Goal: Check status: Check status

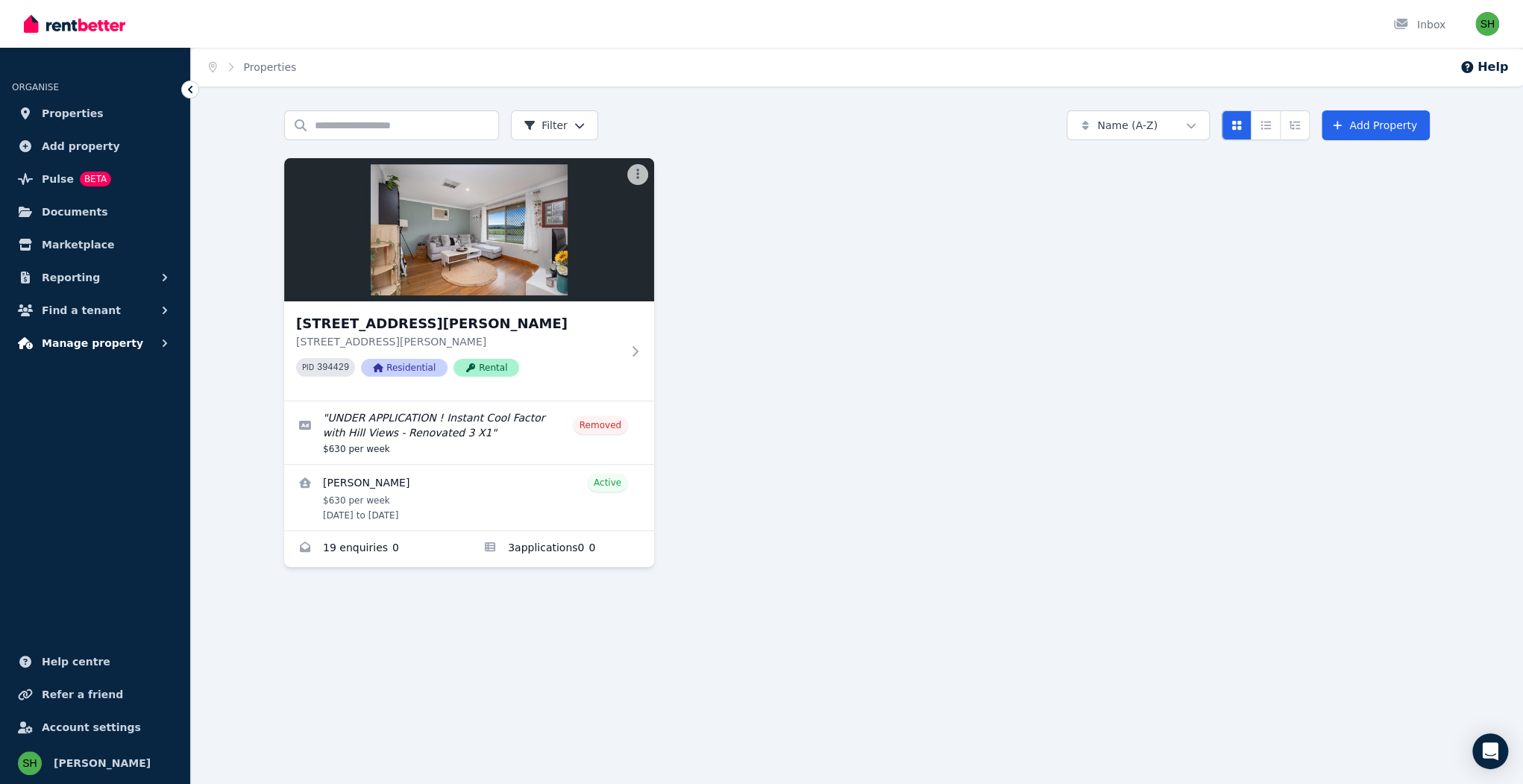
click at [110, 328] on button "Manage property" at bounding box center [94, 342] width 166 height 29
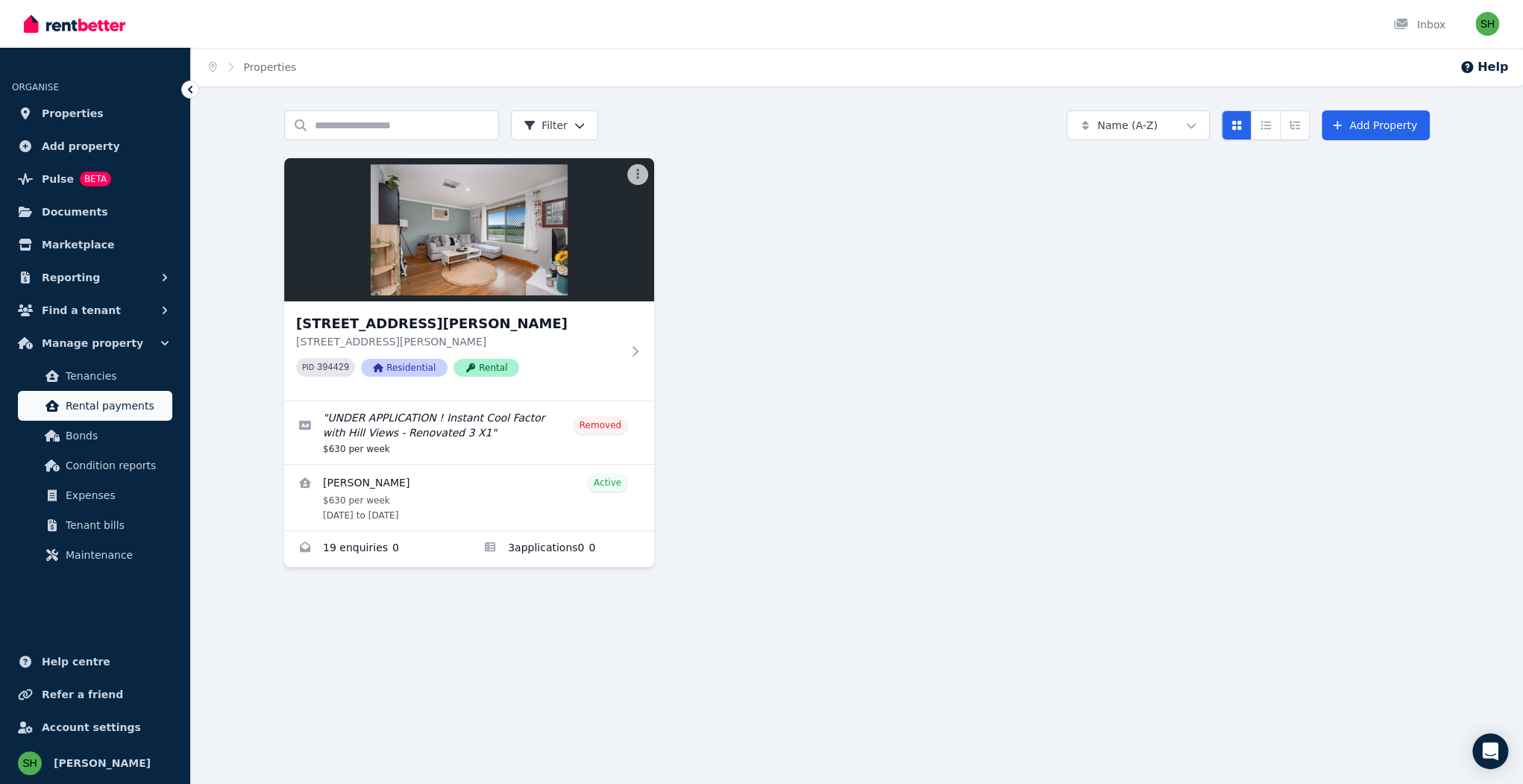
click at [104, 396] on span "Rental payments" at bounding box center [116, 405] width 101 height 18
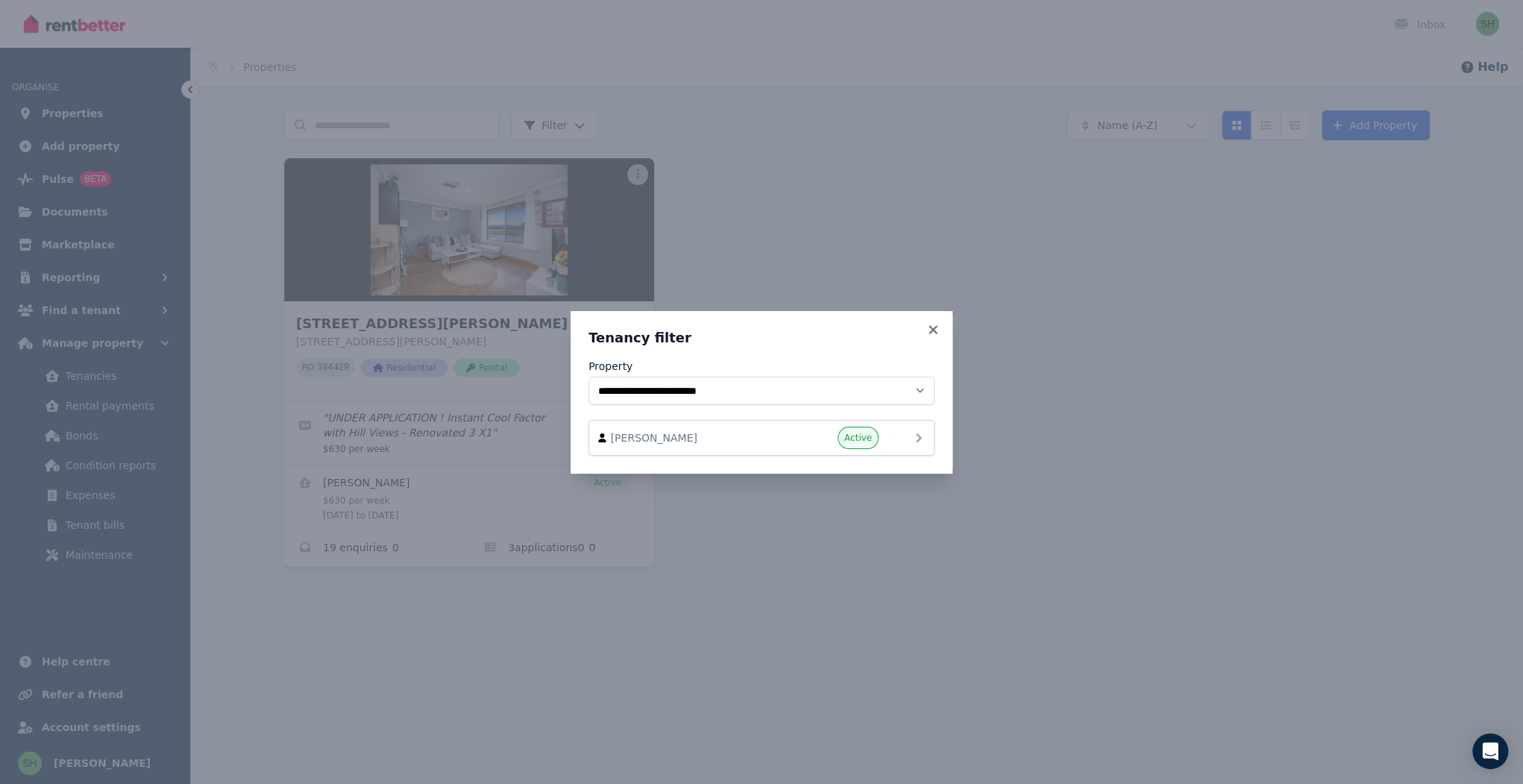
click at [910, 429] on icon at bounding box center [919, 438] width 18 height 18
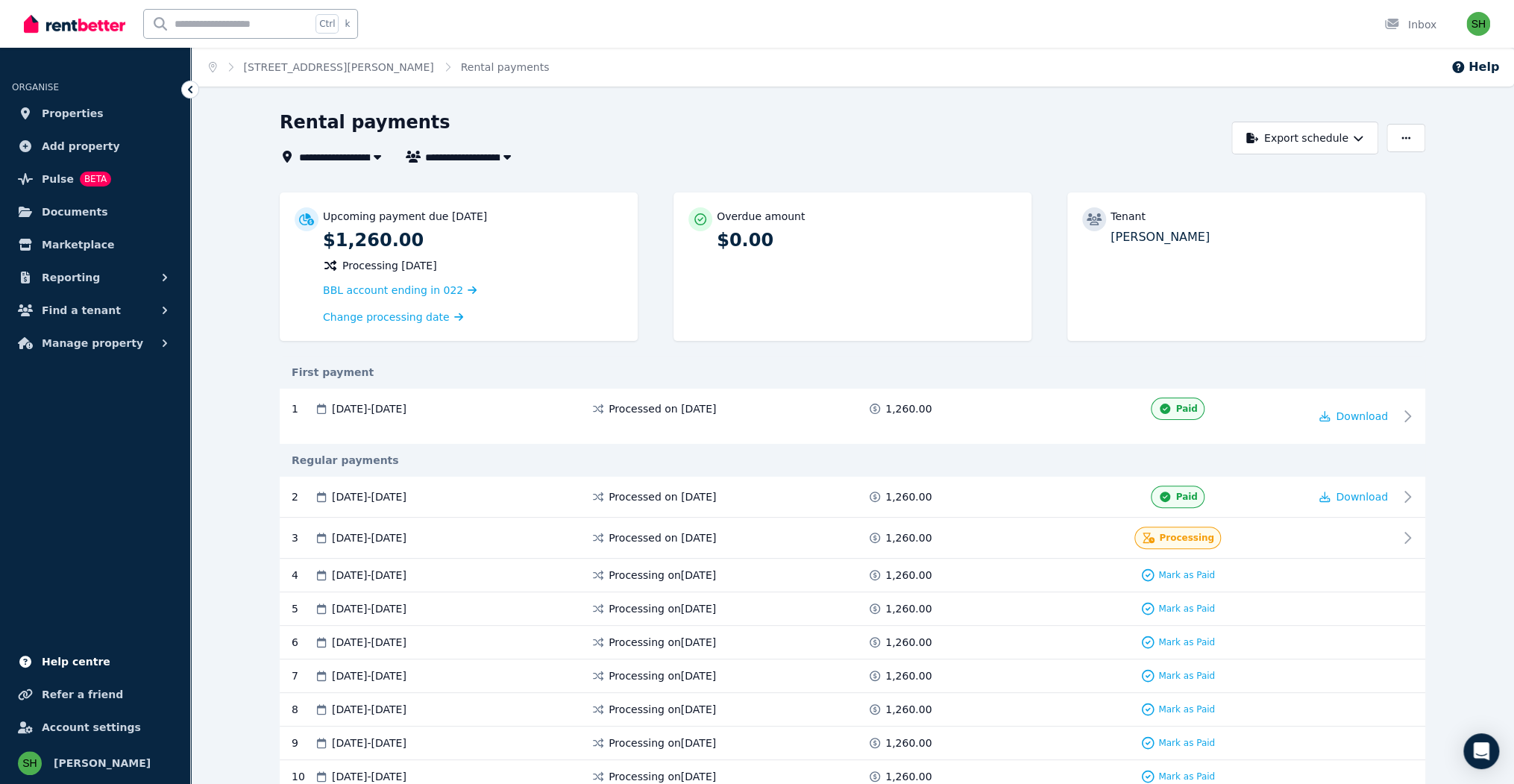
click at [60, 670] on span "Help centre" at bounding box center [77, 661] width 69 height 18
click at [821, 110] on div "Rental payments" at bounding box center [751, 124] width 943 height 28
